Goal: Task Accomplishment & Management: Use online tool/utility

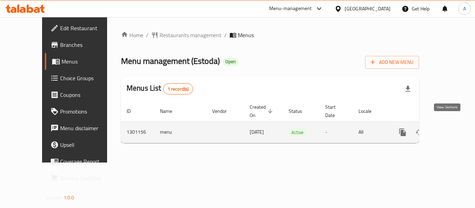
click at [448, 124] on link "enhanced table" at bounding box center [453, 132] width 17 height 17
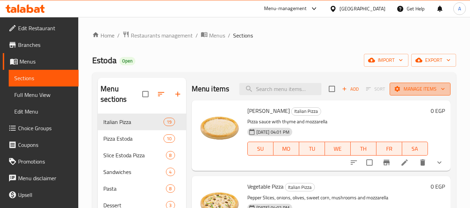
click at [428, 94] on span "Manage items" at bounding box center [420, 89] width 50 height 9
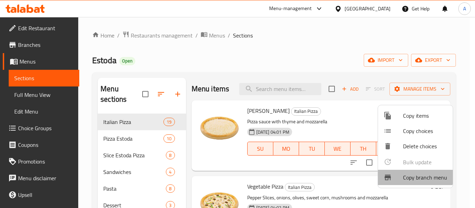
click at [396, 175] on div at bounding box center [393, 178] width 19 height 8
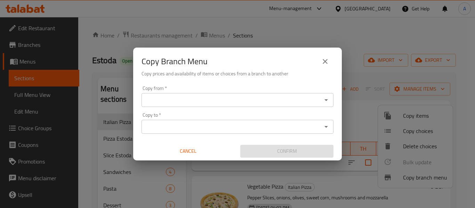
click at [244, 107] on div "Copy from *" at bounding box center [238, 100] width 192 height 14
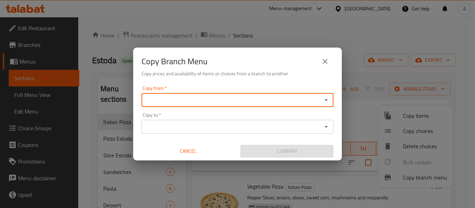
click at [326, 99] on icon "Open" at bounding box center [326, 100] width 8 height 8
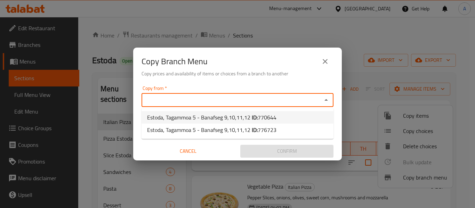
click at [268, 117] on span "770644" at bounding box center [267, 117] width 19 height 10
type input "Estoda, Tagammoa 5 - Banafseg 9,10,11,12"
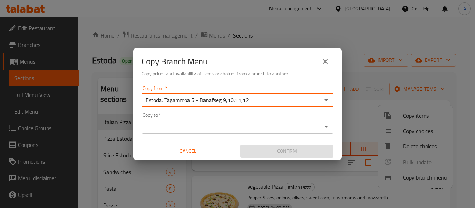
click at [327, 124] on icon "Open" at bounding box center [326, 127] width 8 height 8
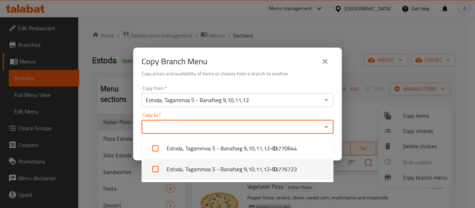
click at [276, 169] on b "- ID:" at bounding box center [274, 169] width 8 height 8
checkbox input "true"
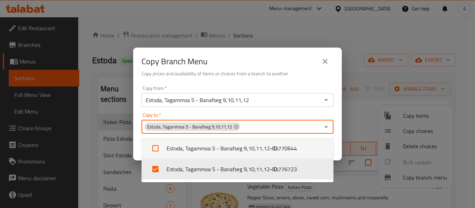
click at [275, 75] on h6 "Copy prices and availability of items or choices from a branch to another" at bounding box center [238, 74] width 192 height 8
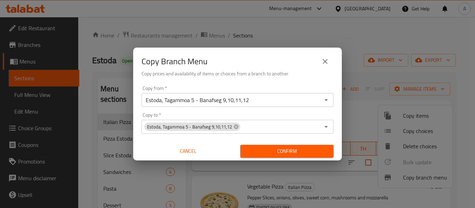
click at [280, 153] on span "Confirm" at bounding box center [287, 151] width 82 height 9
